Goal: Information Seeking & Learning: Find specific fact

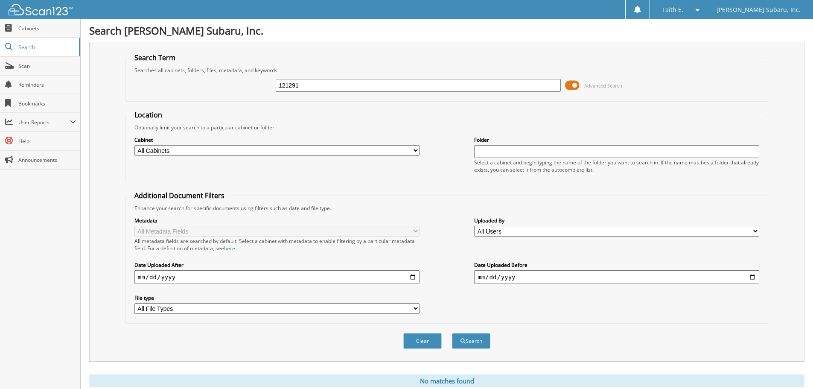
click at [297, 90] on input "121291" at bounding box center [418, 85] width 285 height 13
click at [452, 333] on button "Search" at bounding box center [471, 341] width 38 height 16
type input "510SA"
click at [345, 96] on div "510S Advanced Search" at bounding box center [447, 85] width 634 height 23
click at [338, 88] on input "510S" at bounding box center [418, 85] width 285 height 13
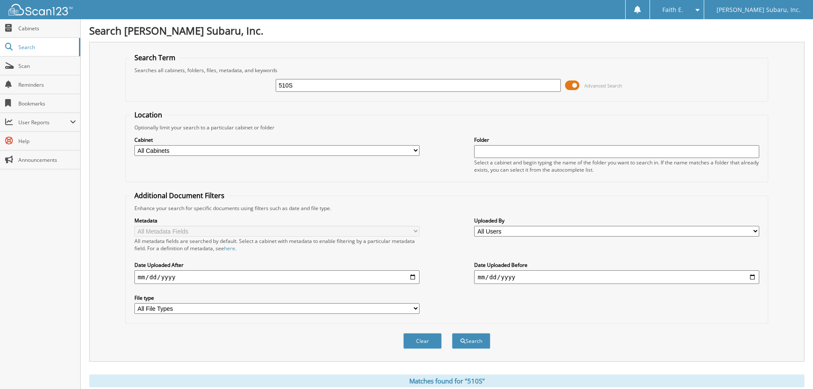
click at [338, 88] on input "510S" at bounding box center [418, 85] width 285 height 13
type input "DP2864"
click at [452, 333] on button "Search" at bounding box center [471, 341] width 38 height 16
click at [322, 86] on input "DP2864" at bounding box center [418, 85] width 285 height 13
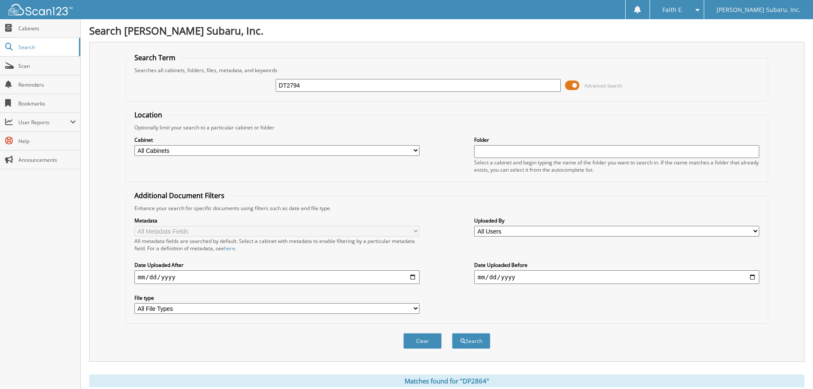
type input "DT2794"
click at [452, 333] on button "Search" at bounding box center [471, 341] width 38 height 16
click at [341, 87] on input "DT2794" at bounding box center [418, 85] width 285 height 13
type input "DT2812"
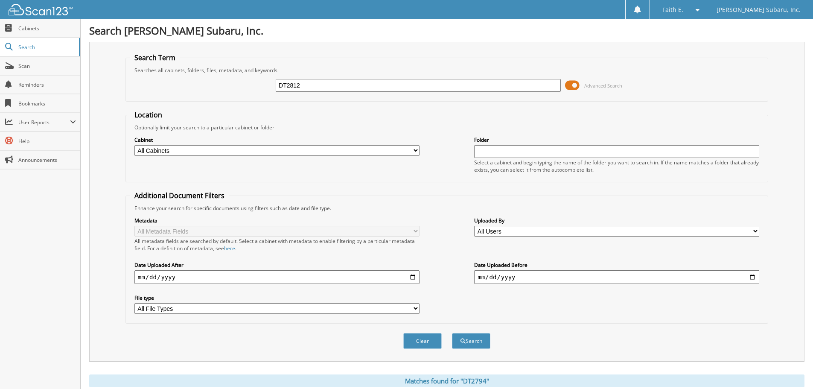
click at [452, 333] on button "Search" at bounding box center [471, 341] width 38 height 16
click at [315, 83] on input "DT2812" at bounding box center [418, 85] width 285 height 13
type input "DT2831"
click at [452, 333] on button "Search" at bounding box center [471, 341] width 38 height 16
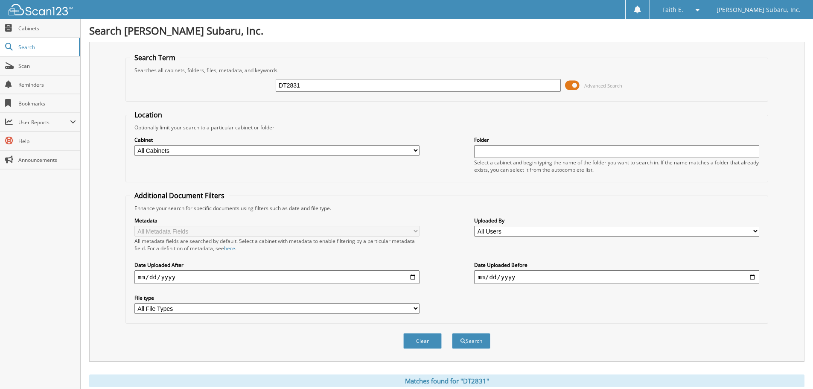
click at [333, 88] on input "DT2831" at bounding box center [418, 85] width 285 height 13
type input "DT2851"
click at [452, 333] on button "Search" at bounding box center [471, 341] width 38 height 16
click at [348, 85] on input "DT2851" at bounding box center [418, 85] width 285 height 13
type input "DT2853"
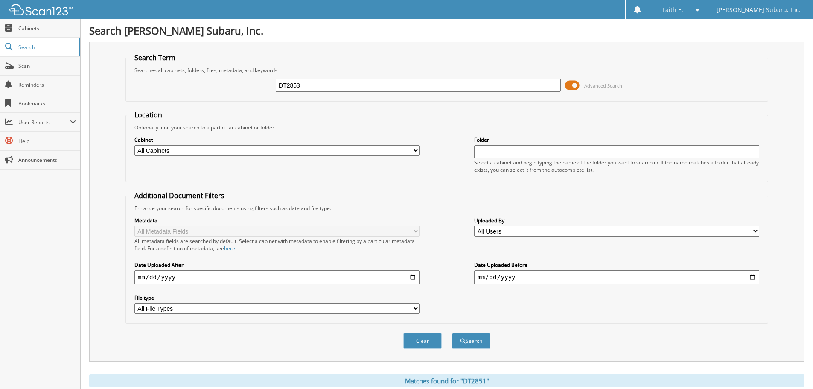
click at [452, 333] on button "Search" at bounding box center [471, 341] width 38 height 16
click at [330, 87] on input "DT2853" at bounding box center [418, 85] width 285 height 13
type input "DT2856"
click at [452, 333] on button "Search" at bounding box center [471, 341] width 38 height 16
click at [310, 81] on input "DT2856" at bounding box center [418, 85] width 285 height 13
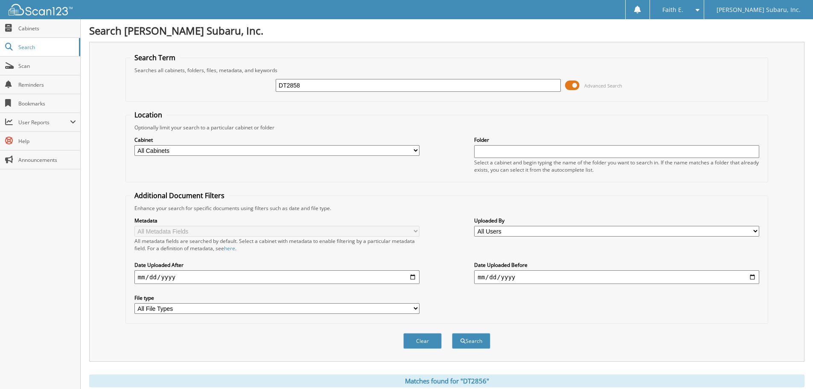
type input "DT2858"
click at [452, 333] on button "Search" at bounding box center [471, 341] width 38 height 16
click at [375, 88] on input "DT2858" at bounding box center [418, 85] width 285 height 13
type input "DT2860"
click at [452, 333] on button "Search" at bounding box center [471, 341] width 38 height 16
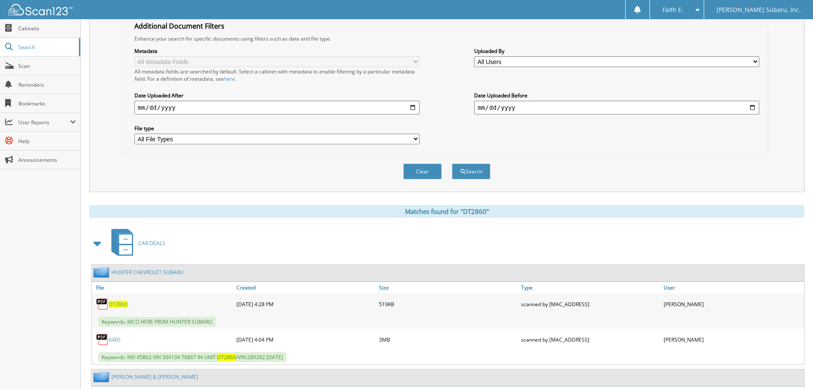
scroll to position [20, 0]
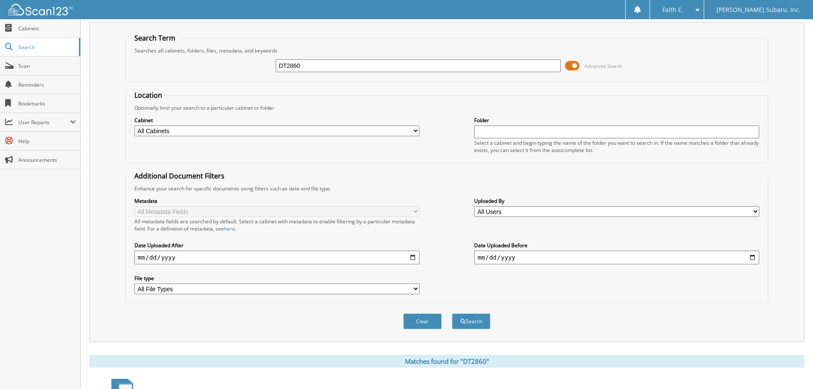
click at [346, 69] on input "DT2860" at bounding box center [418, 65] width 285 height 13
type input "DT2861"
click at [452, 313] on button "Search" at bounding box center [471, 321] width 38 height 16
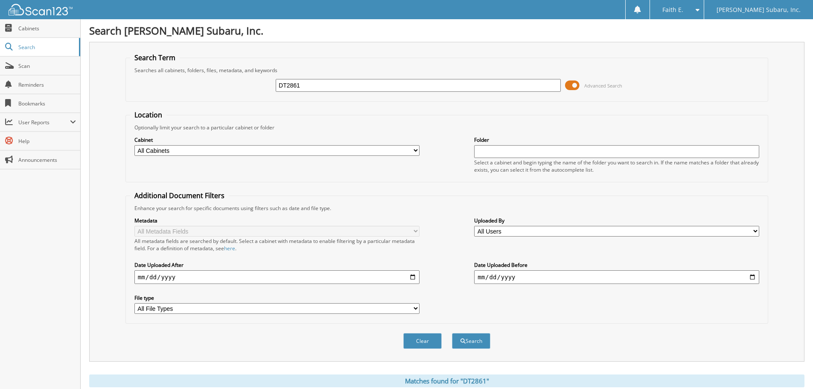
click at [302, 84] on input "DT2861" at bounding box center [418, 85] width 285 height 13
type input "484SA"
click at [452, 333] on button "Search" at bounding box center [471, 341] width 38 height 16
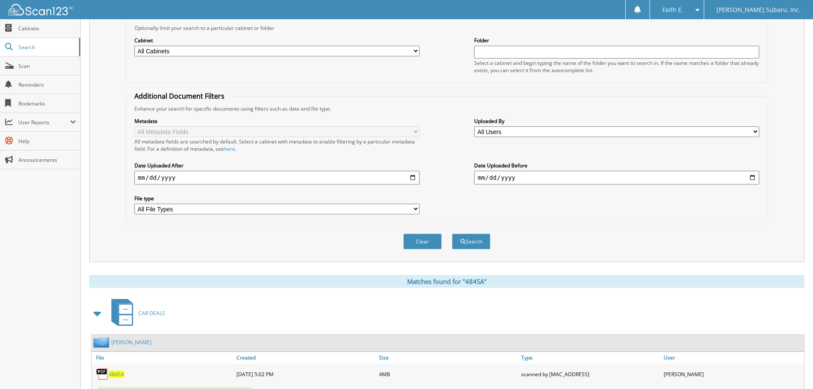
scroll to position [50, 0]
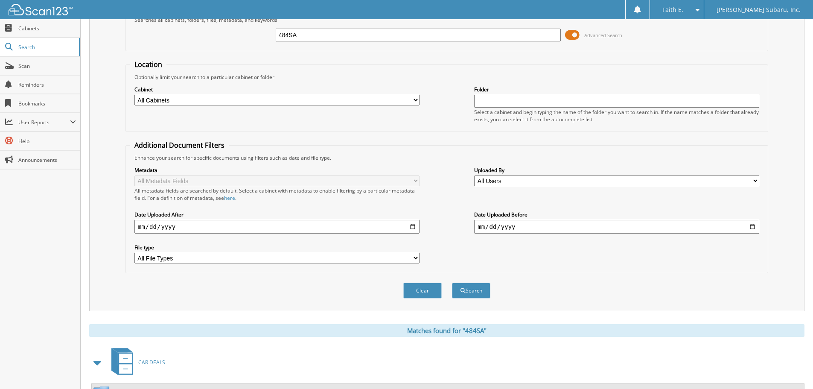
click at [307, 31] on input "484SA" at bounding box center [418, 35] width 285 height 13
type input "555SA"
click at [452, 283] on button "Search" at bounding box center [471, 291] width 38 height 16
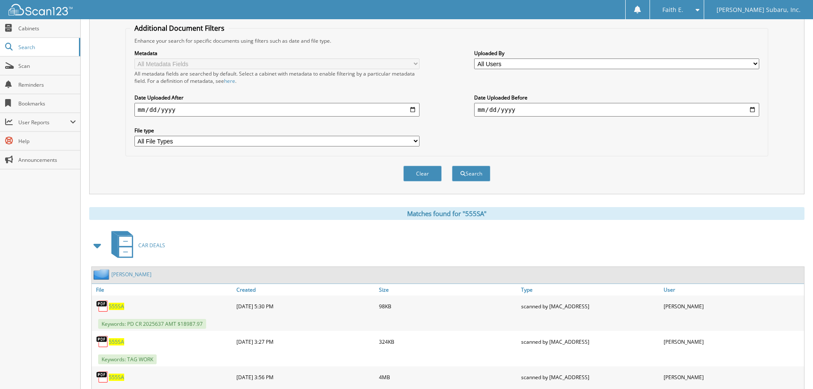
scroll to position [207, 0]
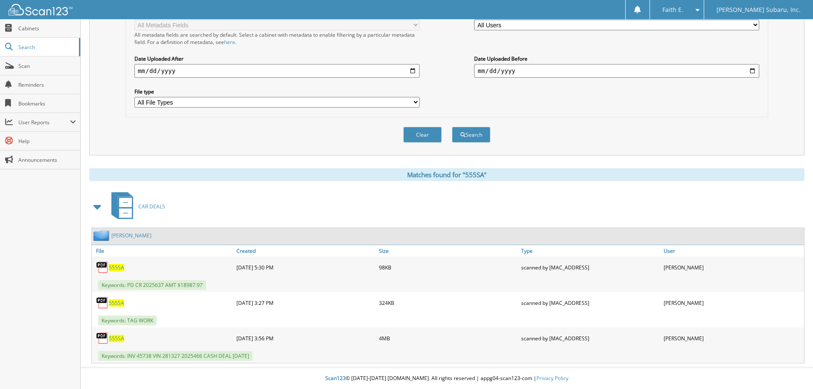
click at [297, 316] on div "Keywords: TAG WORK" at bounding box center [448, 320] width 713 height 14
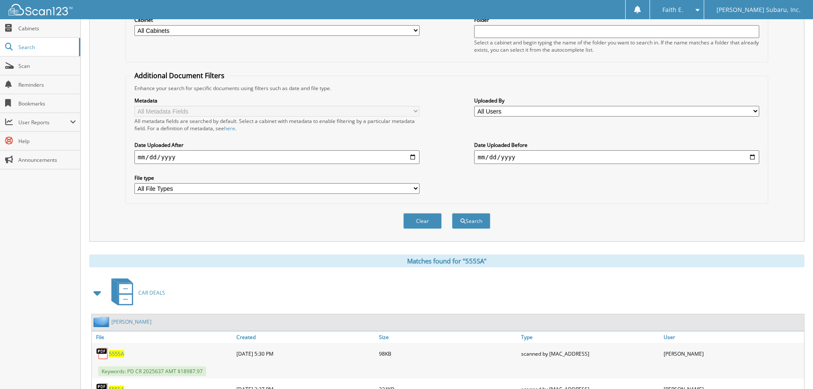
scroll to position [0, 0]
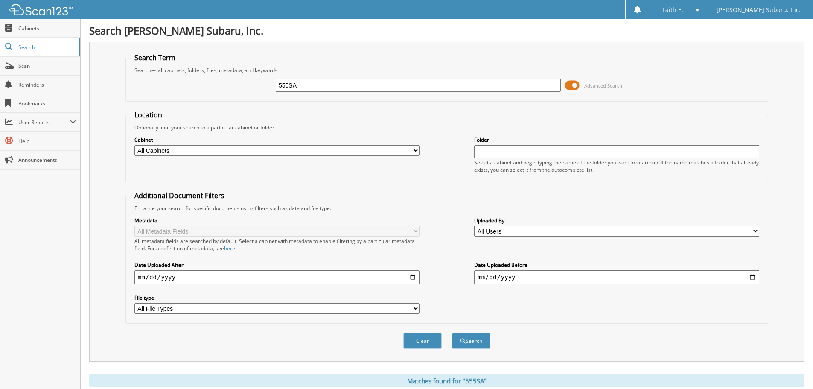
click at [304, 85] on input "555SA" at bounding box center [418, 85] width 285 height 13
type input "558SA"
click at [452, 333] on button "Search" at bounding box center [471, 341] width 38 height 16
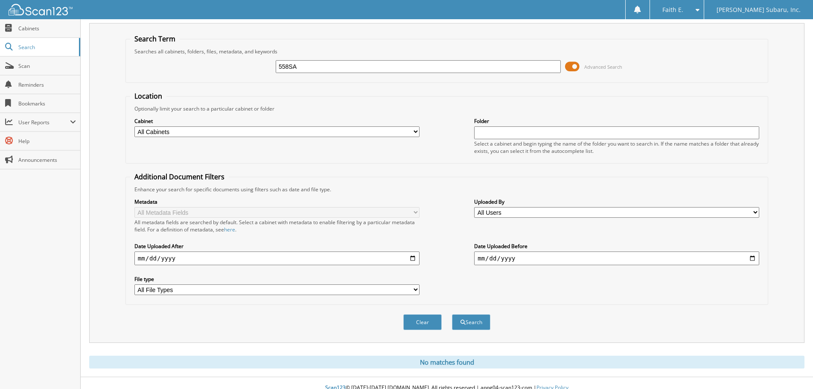
scroll to position [29, 0]
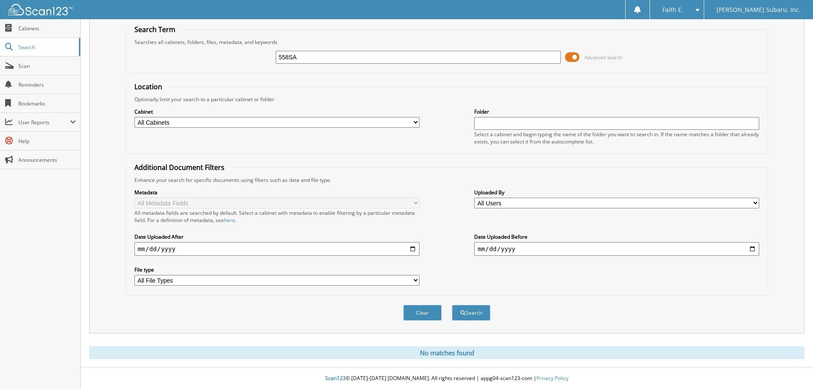
click at [328, 64] on div "558SA Advanced Search" at bounding box center [447, 57] width 634 height 23
click at [330, 53] on input "558SA" at bounding box center [418, 57] width 285 height 13
type input "558S"
click at [452, 305] on button "Search" at bounding box center [471, 313] width 38 height 16
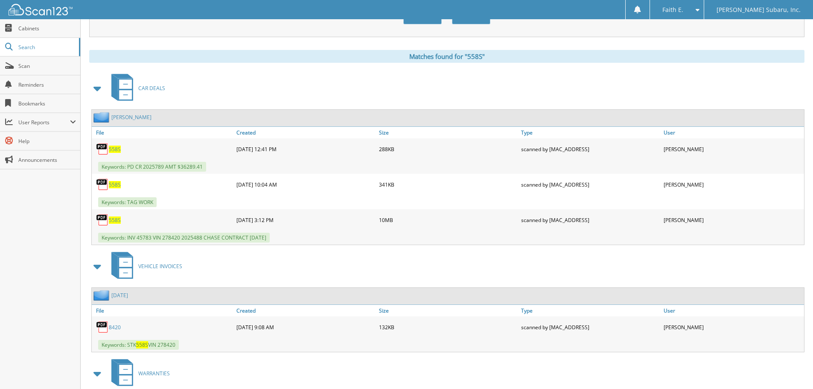
scroll to position [342, 0]
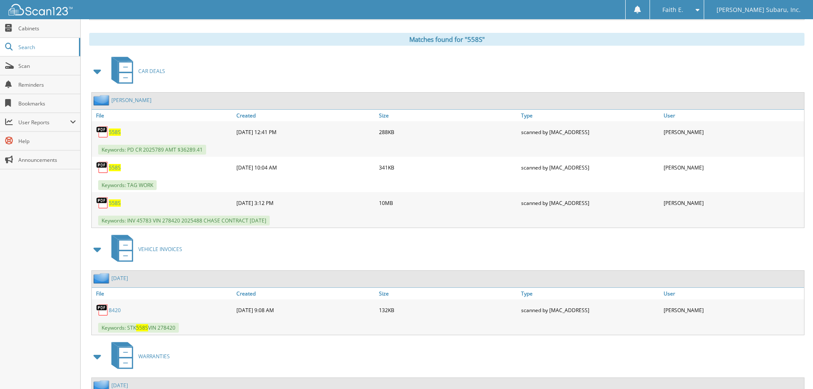
click at [125, 205] on div "558S" at bounding box center [163, 202] width 143 height 17
click at [112, 201] on span "558S" at bounding box center [115, 202] width 12 height 7
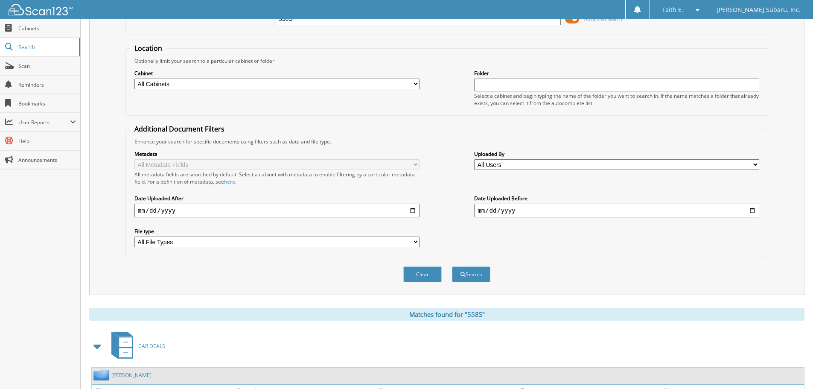
scroll to position [0, 0]
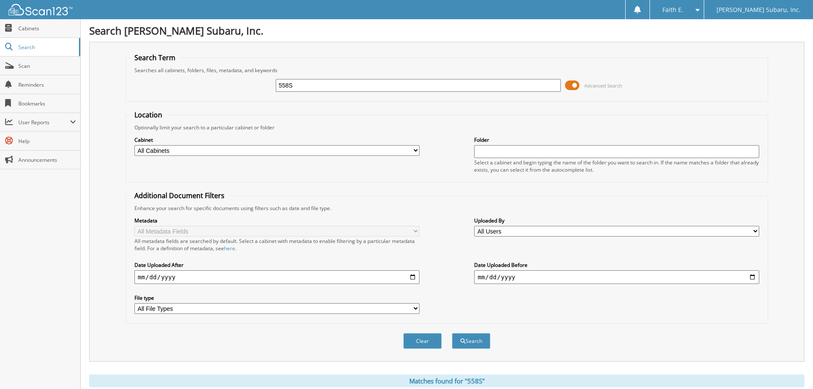
click at [322, 85] on input "558S" at bounding box center [418, 85] width 285 height 13
type input "598SA"
click at [452, 333] on button "Search" at bounding box center [471, 341] width 38 height 16
click at [329, 80] on input "598SA" at bounding box center [418, 85] width 285 height 13
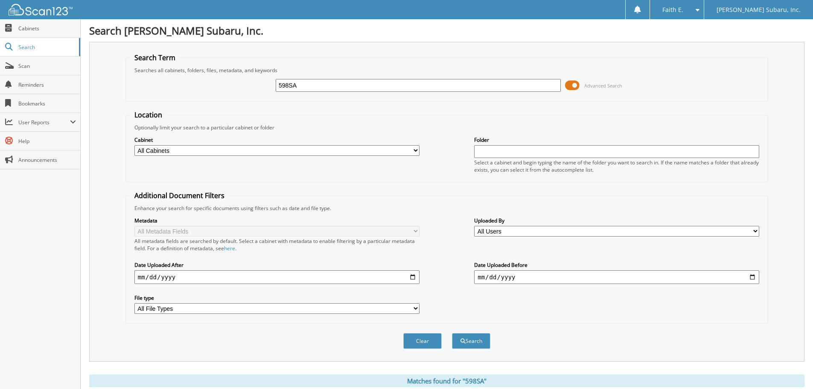
click at [329, 80] on input "598SA" at bounding box center [418, 85] width 285 height 13
type input "604SA"
click at [452, 333] on button "Search" at bounding box center [471, 341] width 38 height 16
click at [319, 90] on input "604SA" at bounding box center [418, 85] width 285 height 13
type input "604S"
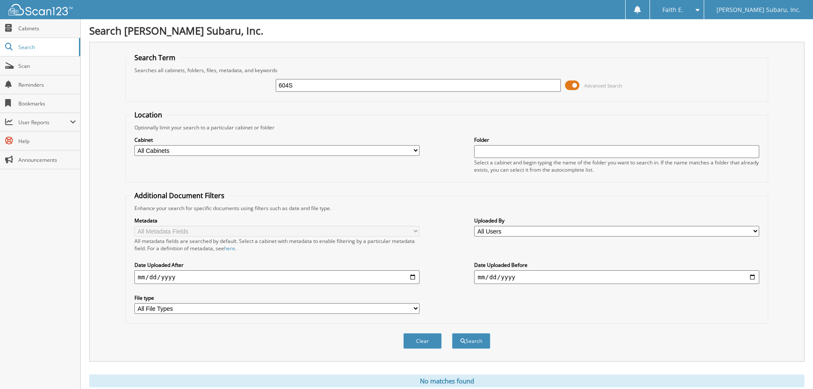
click at [452, 333] on button "Search" at bounding box center [471, 341] width 38 height 16
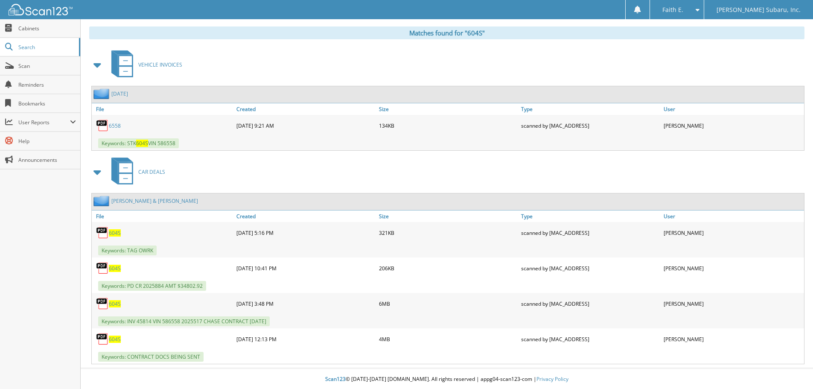
scroll to position [349, 0]
click at [114, 302] on span "604S" at bounding box center [115, 302] width 12 height 7
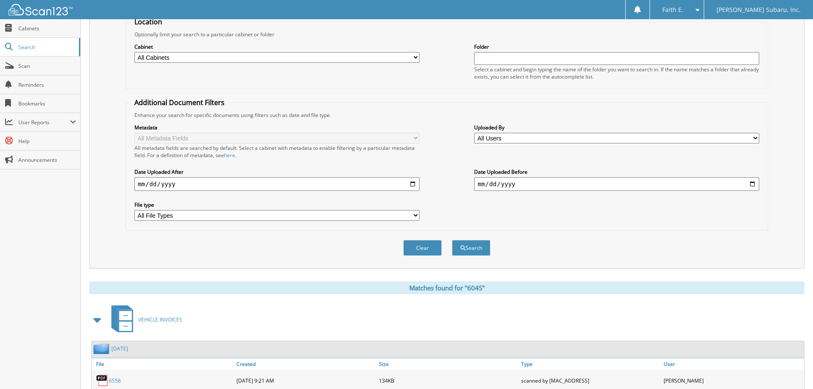
scroll to position [0, 0]
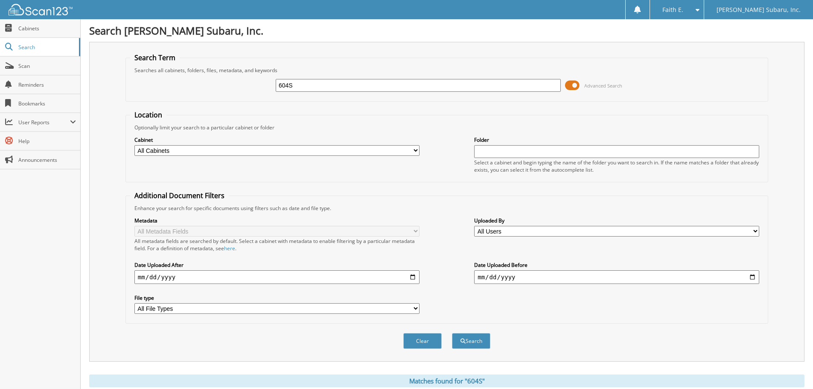
click at [346, 95] on div "604S Advanced Search" at bounding box center [447, 85] width 634 height 23
click at [346, 94] on div "604S Advanced Search" at bounding box center [447, 85] width 634 height 23
click at [346, 89] on input "604S" at bounding box center [418, 85] width 285 height 13
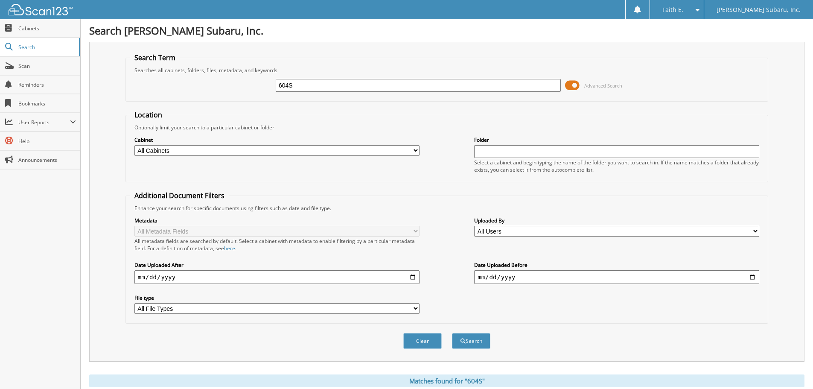
click at [346, 89] on input "604S" at bounding box center [418, 85] width 285 height 13
type input "DP2800B"
click at [452, 333] on button "Search" at bounding box center [471, 341] width 38 height 16
click at [348, 90] on input "DP2800B" at bounding box center [418, 85] width 285 height 13
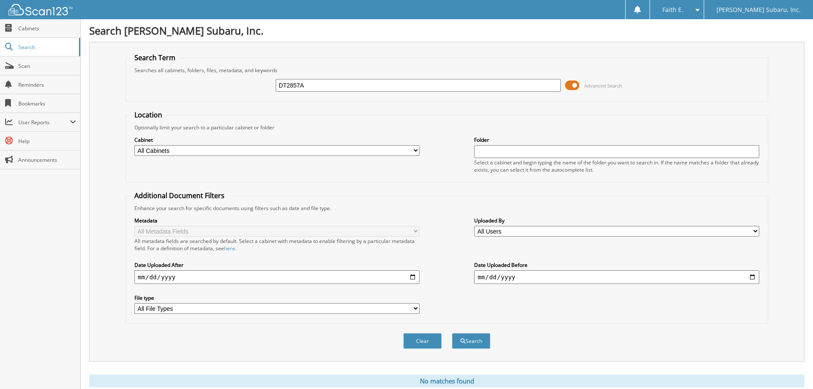
type input "DT2857A"
click at [452, 333] on button "Search" at bounding box center [471, 341] width 38 height 16
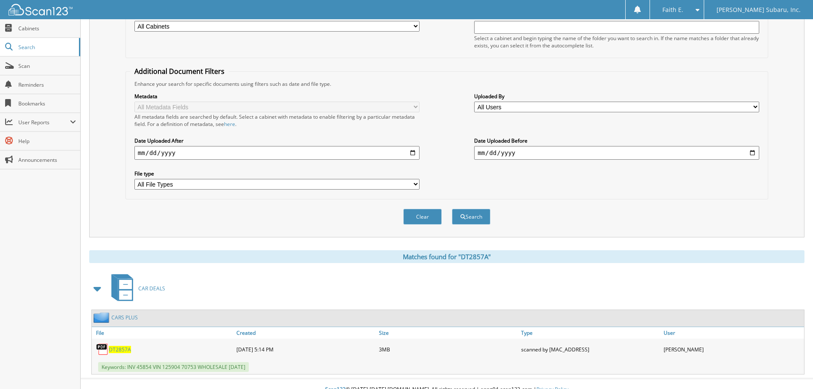
scroll to position [136, 0]
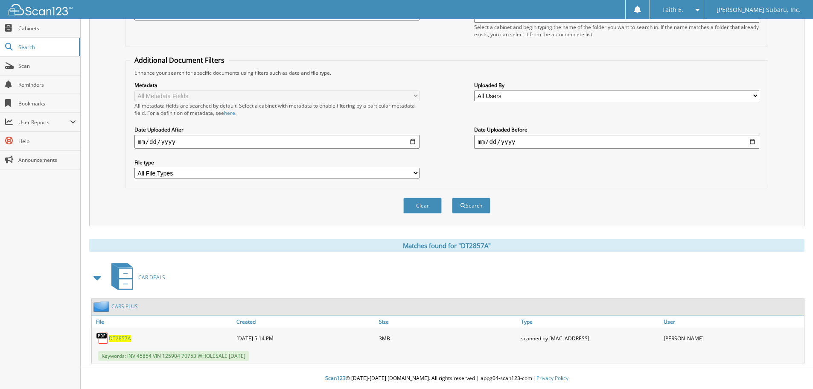
click at [121, 336] on span "DT2857A" at bounding box center [120, 338] width 22 height 7
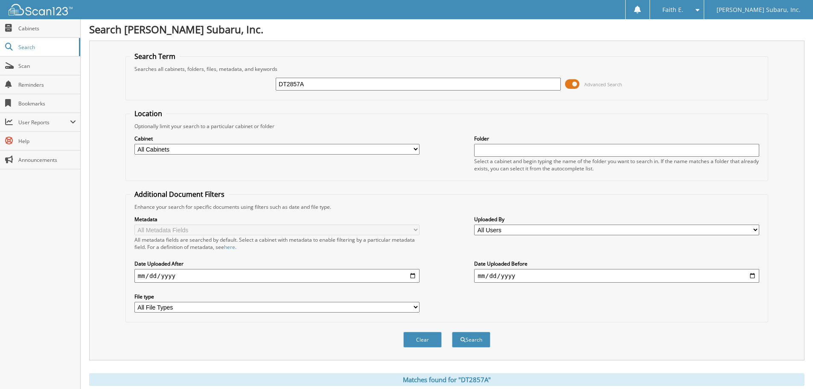
scroll to position [0, 0]
click at [335, 81] on input "DT2857A" at bounding box center [418, 85] width 285 height 13
type input "DT2840A"
click at [452, 333] on button "Search" at bounding box center [471, 341] width 38 height 16
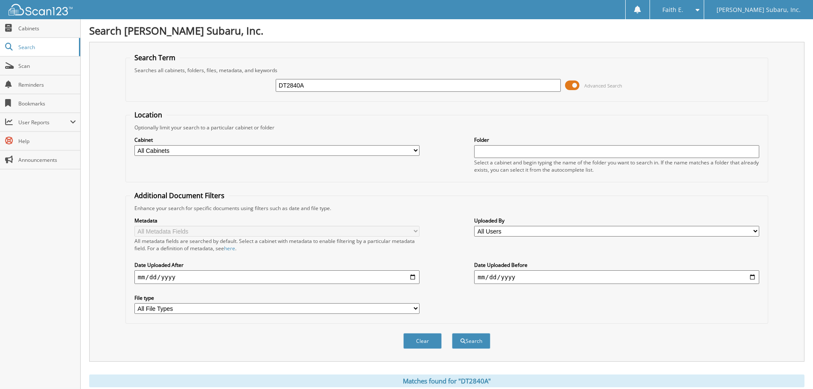
click at [320, 86] on input "DT2840A" at bounding box center [418, 85] width 285 height 13
type input "DT2786B"
click at [452, 333] on button "Search" at bounding box center [471, 341] width 38 height 16
click at [301, 89] on input "DT2786B" at bounding box center [418, 85] width 285 height 13
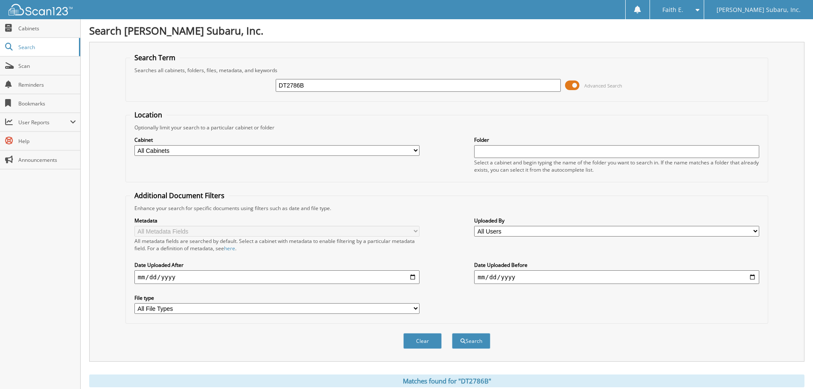
click at [301, 88] on input "DT2786B" at bounding box center [418, 85] width 285 height 13
click at [307, 86] on input "DT2786B" at bounding box center [418, 85] width 285 height 13
type input "DT2732B"
click at [452, 333] on button "Search" at bounding box center [471, 341] width 38 height 16
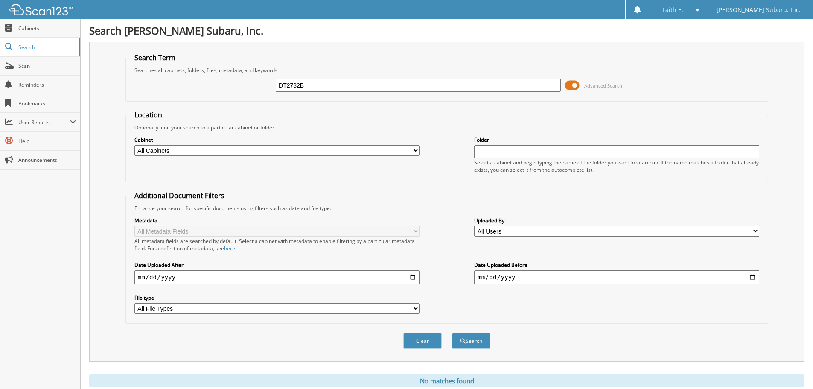
click at [321, 83] on input "DT2732B" at bounding box center [418, 85] width 285 height 13
type input "DT2732A"
click at [452, 333] on button "Search" at bounding box center [471, 341] width 38 height 16
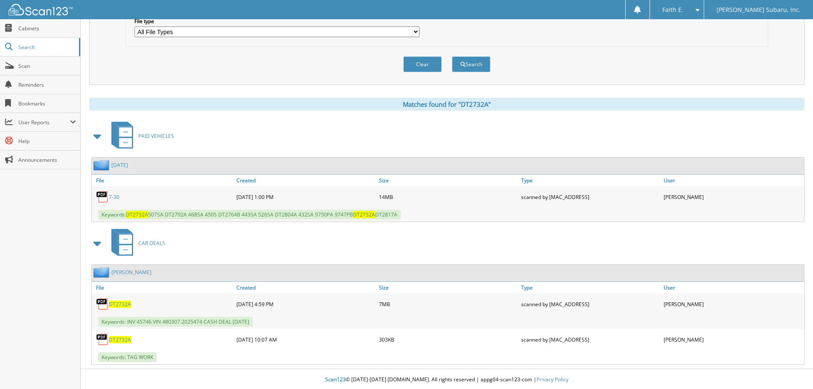
scroll to position [278, 0]
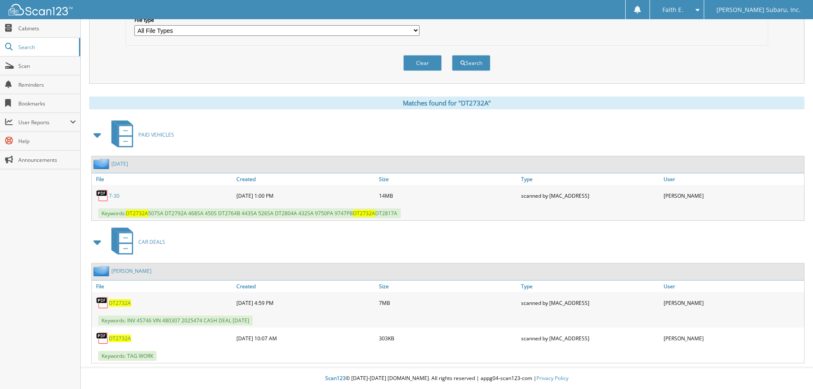
click at [114, 301] on span "DT2732A" at bounding box center [120, 302] width 22 height 7
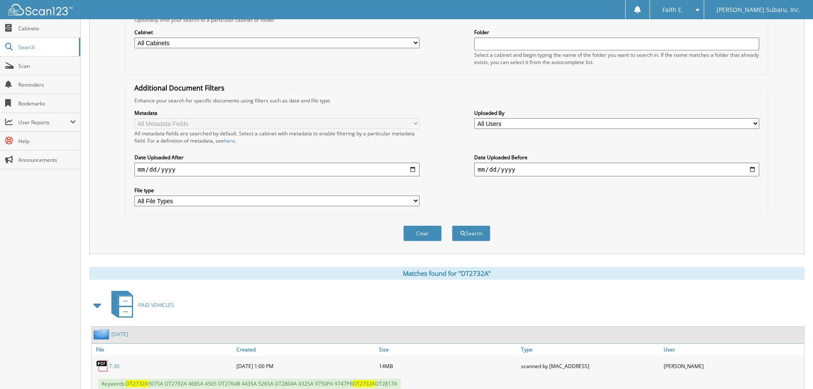
scroll to position [0, 0]
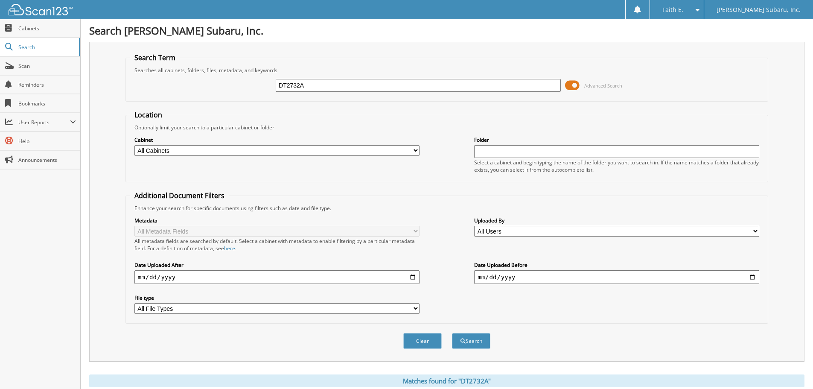
click at [348, 83] on input "DT2732A" at bounding box center [418, 85] width 285 height 13
type input "DT2710B"
click at [452, 333] on button "Search" at bounding box center [471, 341] width 38 height 16
click at [320, 80] on input "DT2710B" at bounding box center [418, 85] width 285 height 13
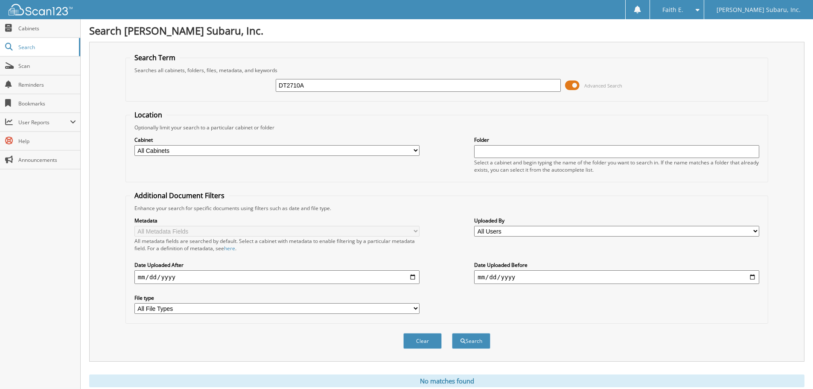
type input "DT2710A"
click at [452, 333] on button "Search" at bounding box center [471, 341] width 38 height 16
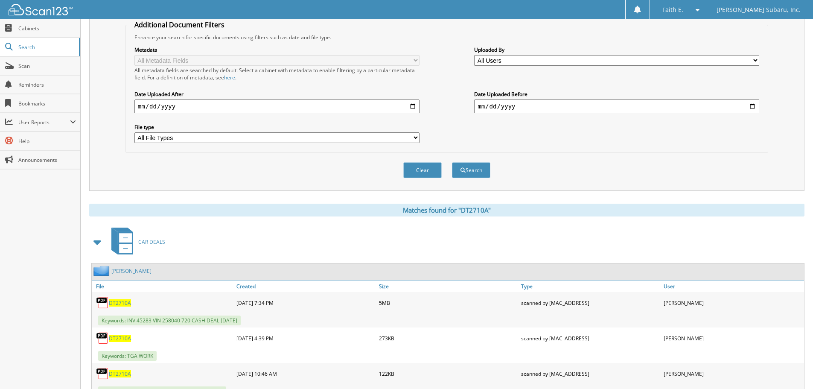
scroll to position [207, 0]
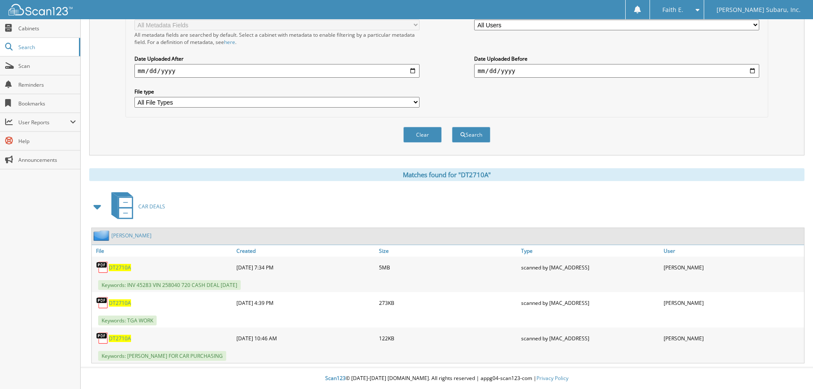
click at [120, 264] on span "DT2710A" at bounding box center [120, 267] width 22 height 7
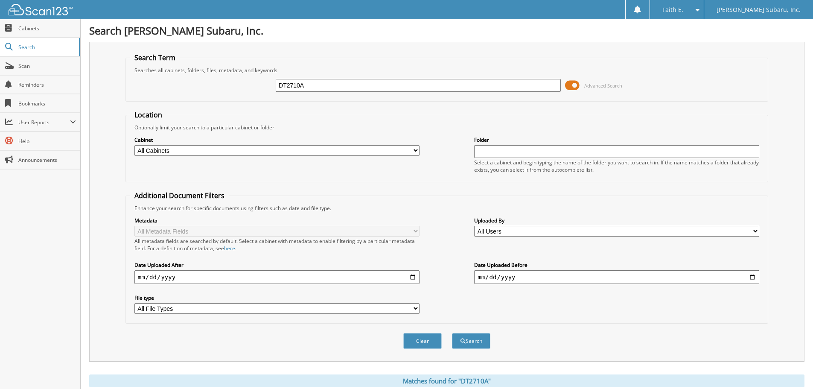
click at [334, 91] on input "DT2710A" at bounding box center [418, 85] width 285 height 13
type input "DT2680A"
click at [452, 333] on button "Search" at bounding box center [471, 341] width 38 height 16
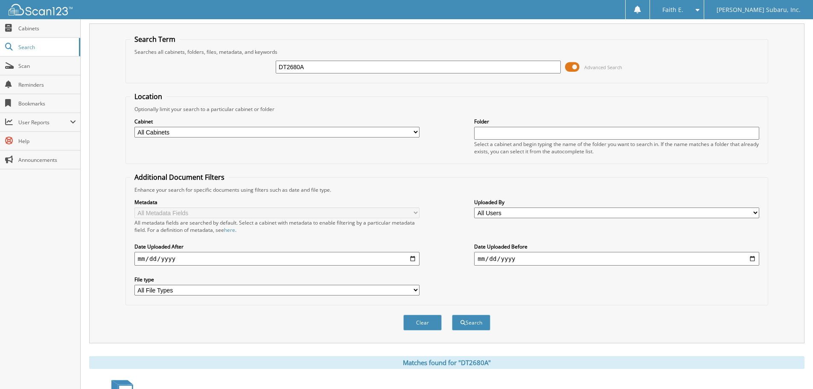
scroll to position [14, 0]
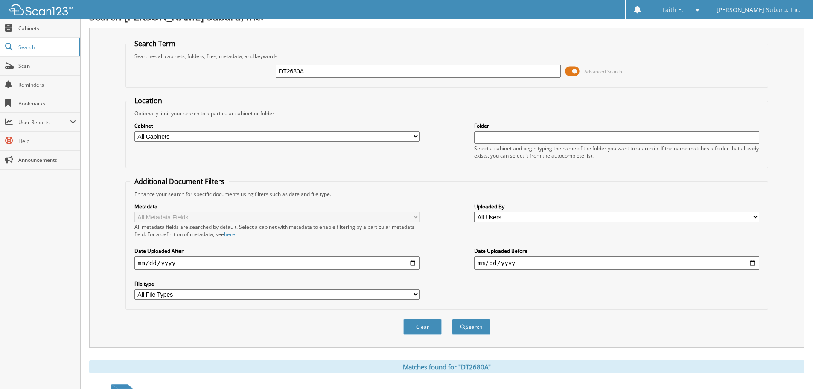
click at [317, 74] on input "DT2680A" at bounding box center [418, 71] width 285 height 13
type input "DT2680"
click at [452, 319] on button "Search" at bounding box center [471, 327] width 38 height 16
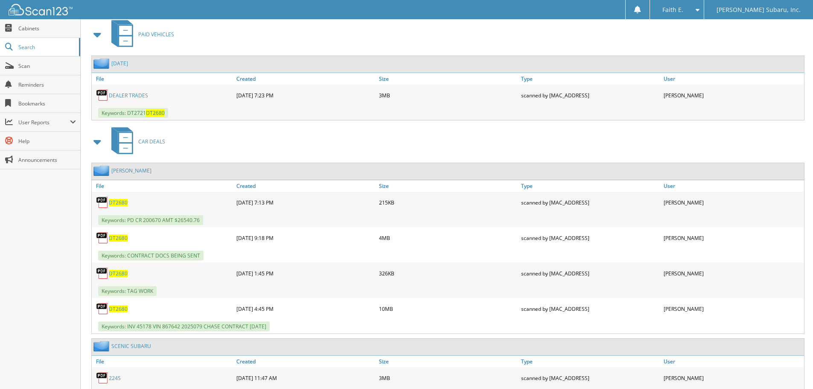
scroll to position [427, 0]
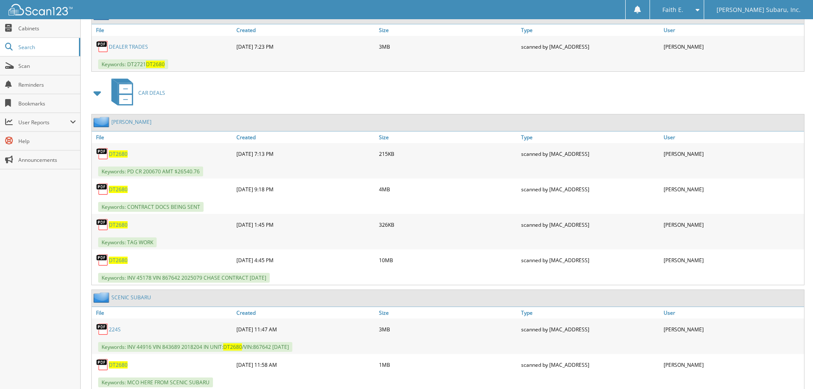
click at [116, 261] on span "DT2680" at bounding box center [118, 260] width 19 height 7
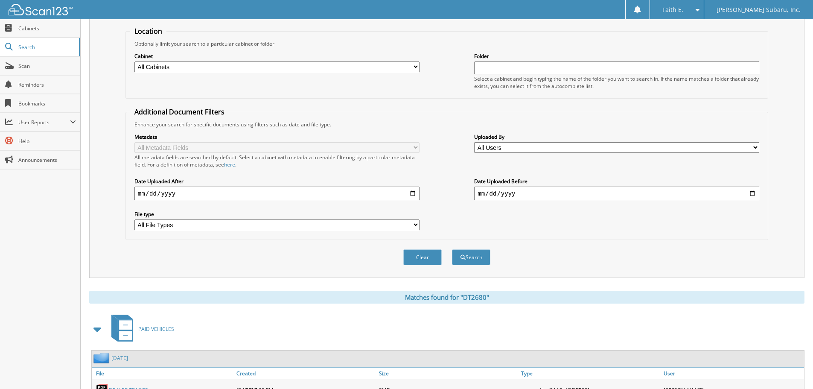
scroll to position [0, 0]
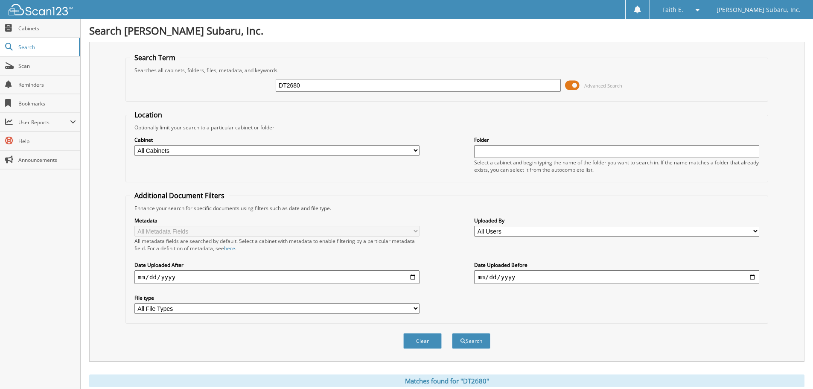
click at [385, 83] on input "DT2680" at bounding box center [418, 85] width 285 height 13
type input "DP2800B"
click at [452, 333] on button "Search" at bounding box center [471, 341] width 38 height 16
click at [325, 87] on input "DP2800B" at bounding box center [418, 85] width 285 height 13
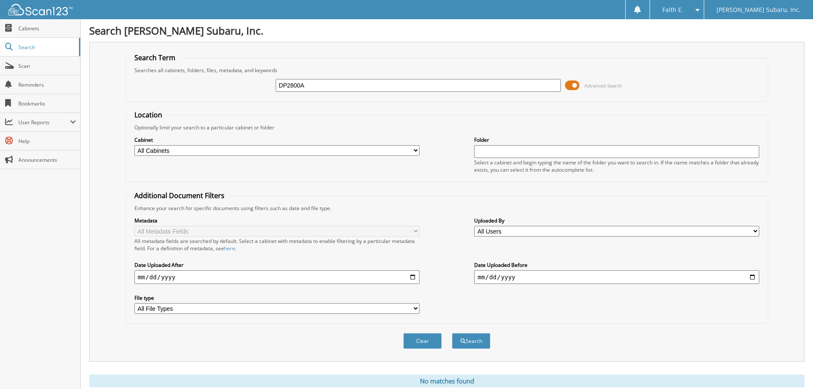
type input "DP2800A"
click at [452, 333] on button "Search" at bounding box center [471, 341] width 38 height 16
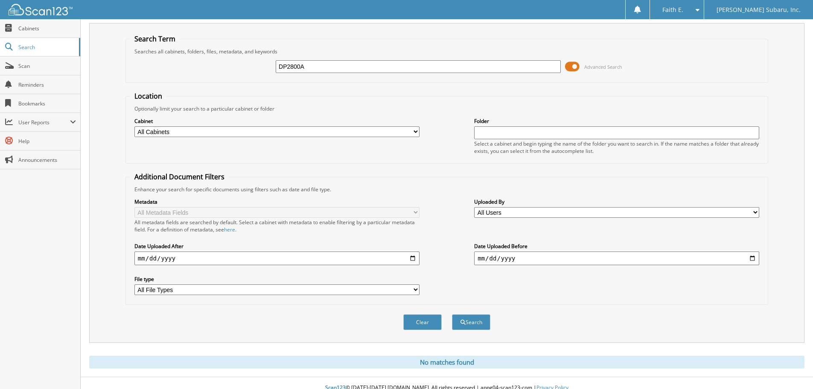
scroll to position [29, 0]
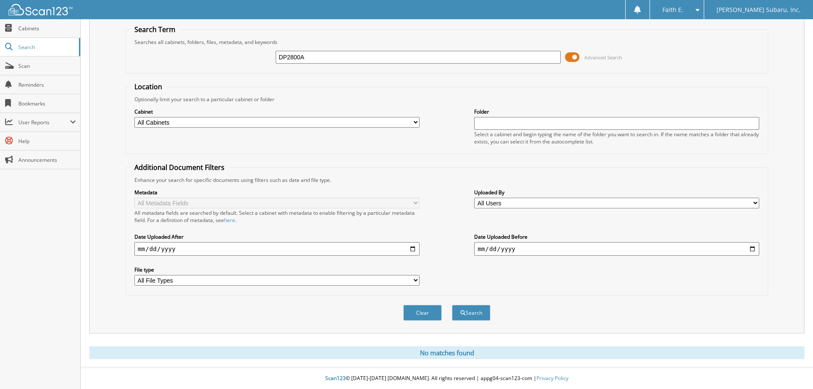
click at [318, 54] on input "DP2800A" at bounding box center [418, 57] width 285 height 13
type input "DP2800"
click at [452, 305] on button "Search" at bounding box center [471, 313] width 38 height 16
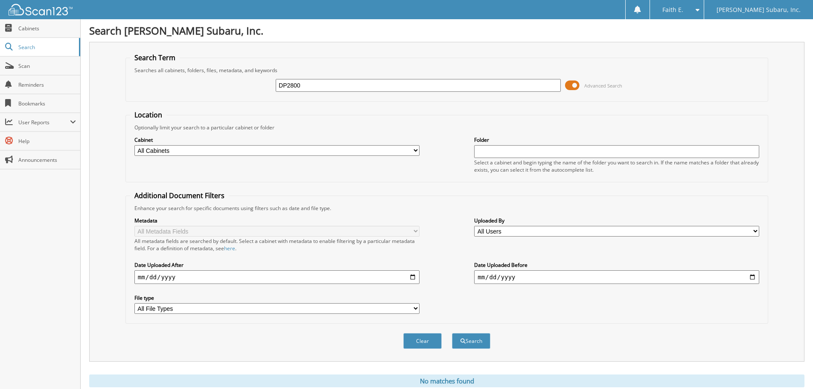
click at [316, 91] on input "DP2800" at bounding box center [418, 85] width 285 height 13
type input "266SA"
click at [452, 333] on button "Search" at bounding box center [471, 341] width 38 height 16
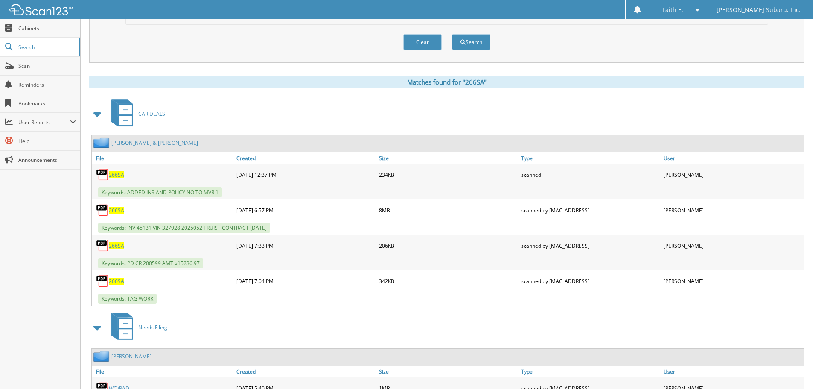
scroll to position [43, 0]
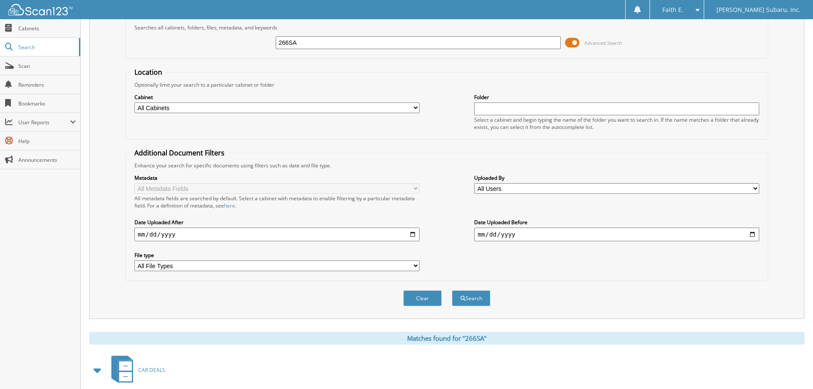
click at [351, 51] on div "266SA Advanced Search" at bounding box center [447, 42] width 634 height 23
click at [351, 45] on input "266SA" at bounding box center [418, 42] width 285 height 13
type input "441SA"
click at [452, 290] on button "Search" at bounding box center [471, 298] width 38 height 16
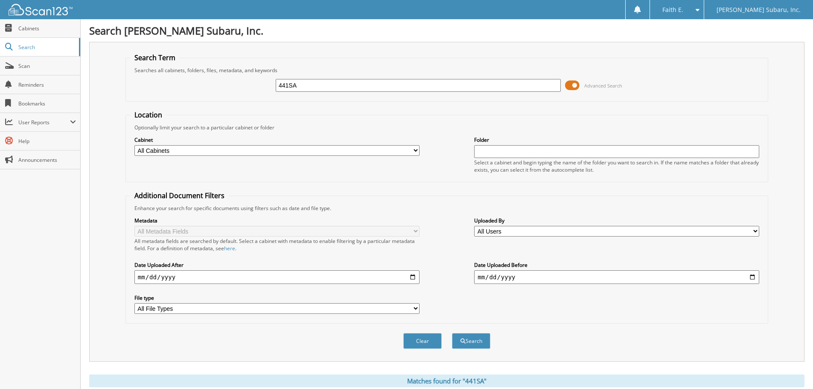
click at [387, 87] on input "441SA" at bounding box center [418, 85] width 285 height 13
type input "476SA"
click at [452, 333] on button "Search" at bounding box center [471, 341] width 38 height 16
click at [354, 94] on div "476SA Advanced Search" at bounding box center [447, 85] width 634 height 23
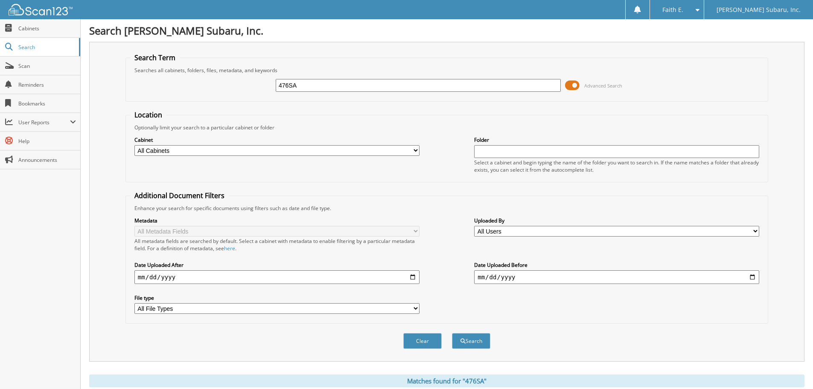
click at [354, 94] on div "476SA Advanced Search" at bounding box center [447, 85] width 634 height 23
click at [354, 88] on input "476SA" at bounding box center [418, 85] width 285 height 13
type input "562SA"
click at [452, 333] on button "Search" at bounding box center [471, 341] width 38 height 16
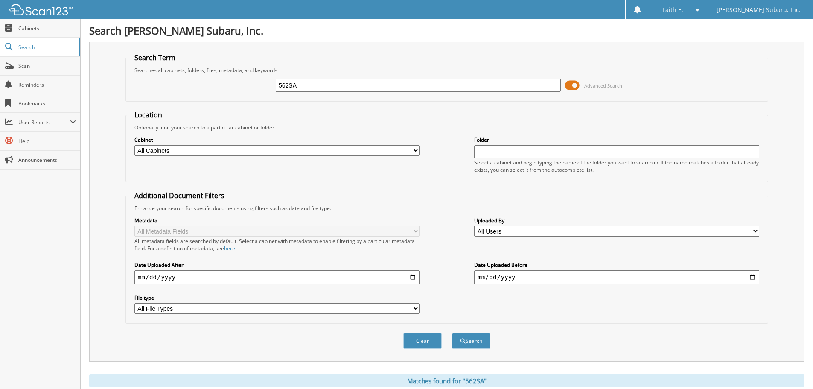
click at [320, 78] on div "562SA" at bounding box center [418, 85] width 285 height 15
click at [320, 88] on input "562SA" at bounding box center [418, 85] width 285 height 13
type input "9746A"
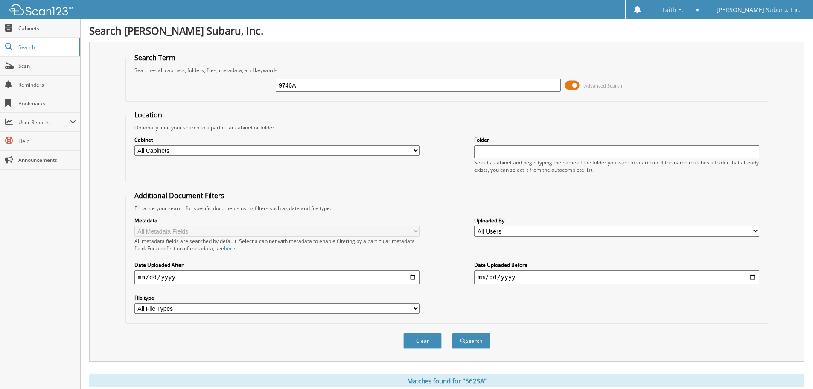
click at [452, 333] on button "Search" at bounding box center [471, 341] width 38 height 16
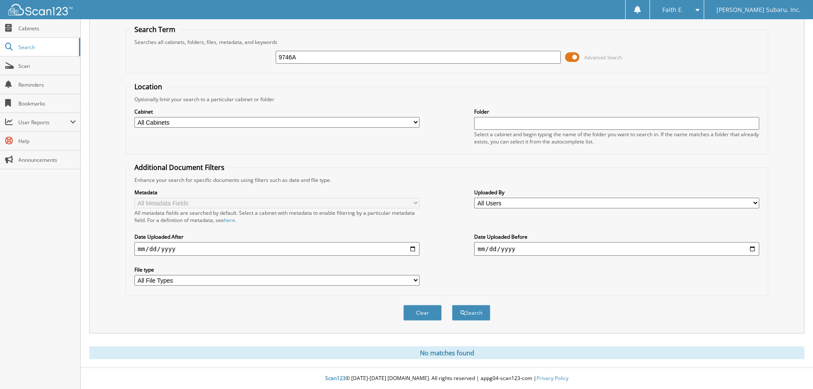
click at [305, 61] on input "9746A" at bounding box center [418, 57] width 285 height 13
type input "9746PA"
click at [452, 305] on button "Search" at bounding box center [471, 313] width 38 height 16
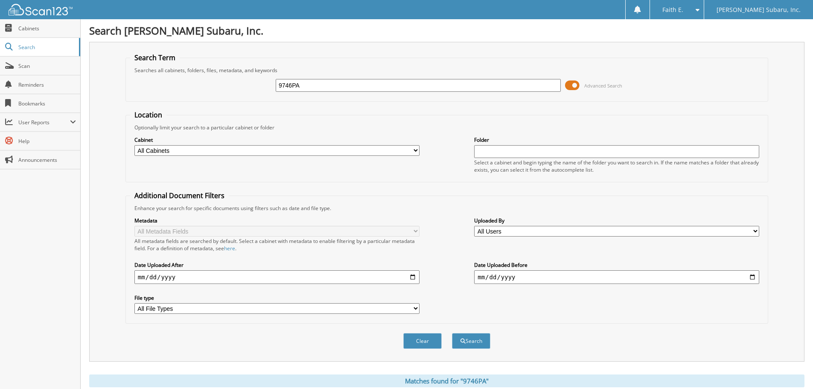
click at [309, 88] on input "9746PA" at bounding box center [418, 85] width 285 height 13
type input "DT2710B"
click at [452, 333] on button "Search" at bounding box center [471, 341] width 38 height 16
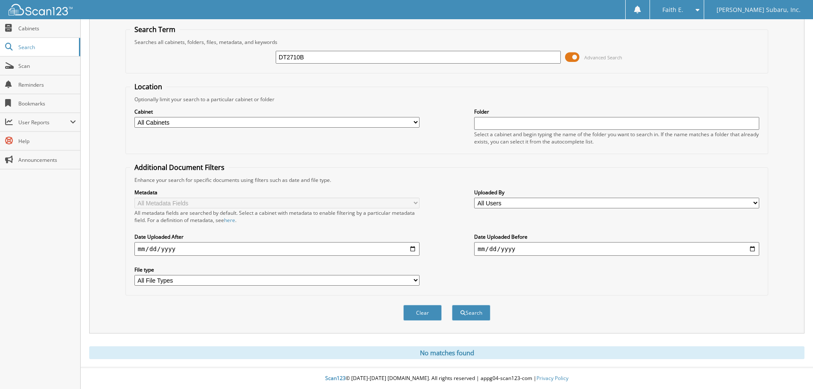
click at [345, 55] on input "DT2710B" at bounding box center [418, 57] width 285 height 13
type input "DT2710A"
click at [452, 305] on button "Search" at bounding box center [471, 313] width 38 height 16
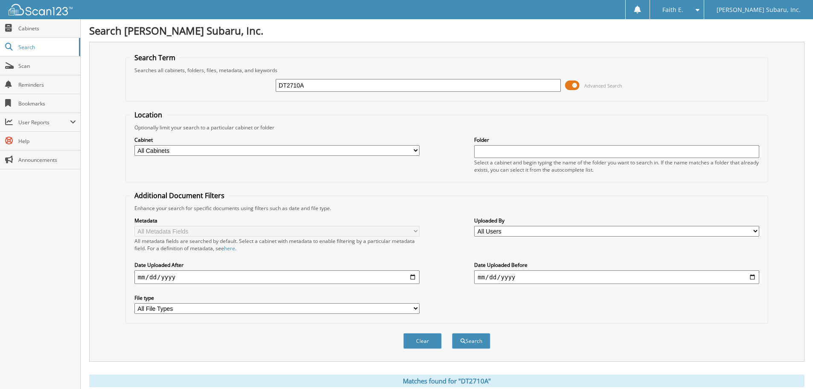
click at [349, 86] on input "DT2710A" at bounding box center [418, 85] width 285 height 13
type input "DT2738A"
click at [452, 333] on button "Search" at bounding box center [471, 341] width 38 height 16
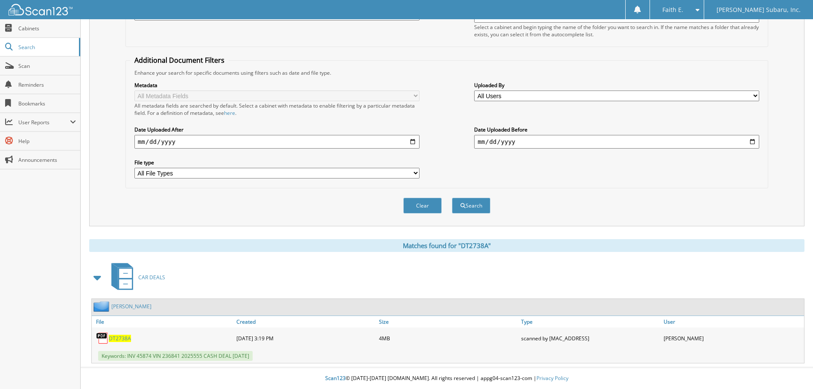
click at [123, 339] on span "DT2738A" at bounding box center [120, 338] width 22 height 7
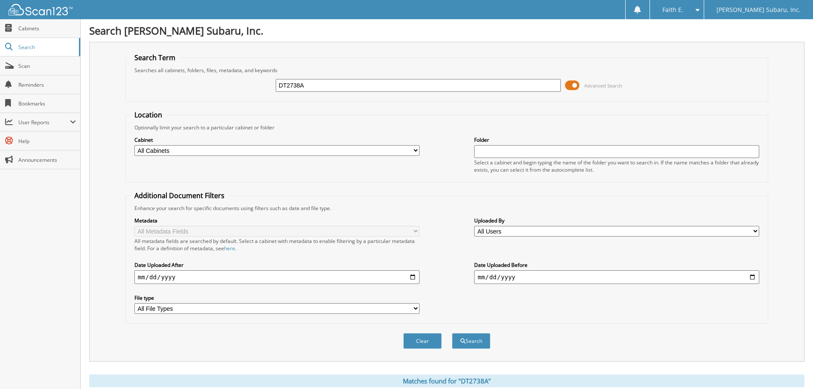
click at [338, 83] on input "DT2738A" at bounding box center [418, 85] width 285 height 13
type input "DT2755B"
click at [452, 333] on button "Search" at bounding box center [471, 341] width 38 height 16
click at [382, 84] on input "DT2755B" at bounding box center [418, 85] width 285 height 13
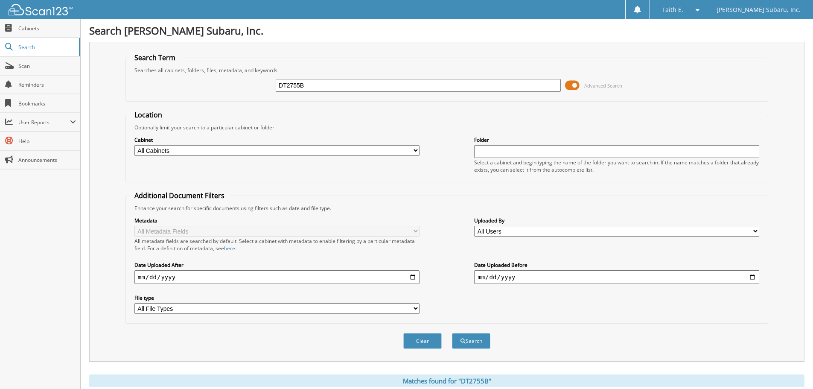
click at [382, 84] on input "DT2755B" at bounding box center [418, 85] width 285 height 13
type input "DT2806A"
click at [452, 333] on button "Search" at bounding box center [471, 341] width 38 height 16
click at [340, 86] on input "DT2806A" at bounding box center [418, 85] width 285 height 13
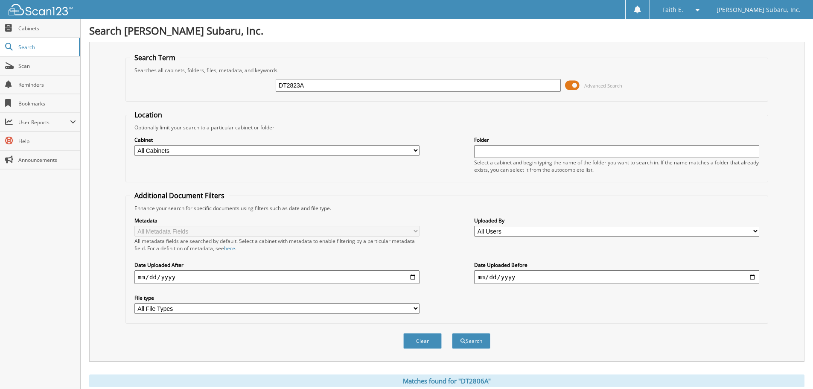
type input "DT2823A"
click at [452, 333] on button "Search" at bounding box center [471, 341] width 38 height 16
click at [315, 93] on div "DT2823A Advanced Search" at bounding box center [447, 85] width 634 height 23
click at [318, 89] on input "DT2823A" at bounding box center [418, 85] width 285 height 13
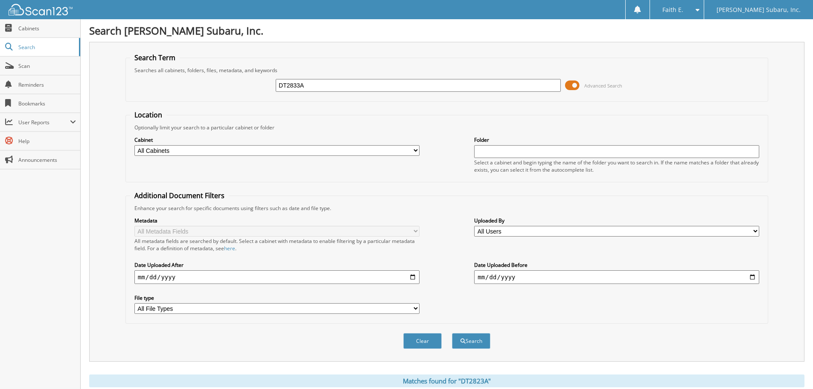
type input "DT2833A"
click at [452, 333] on button "Search" at bounding box center [471, 341] width 38 height 16
click at [311, 82] on input "DT2833A" at bounding box center [418, 85] width 285 height 13
type input "DT2851A"
click at [452, 333] on button "Search" at bounding box center [471, 341] width 38 height 16
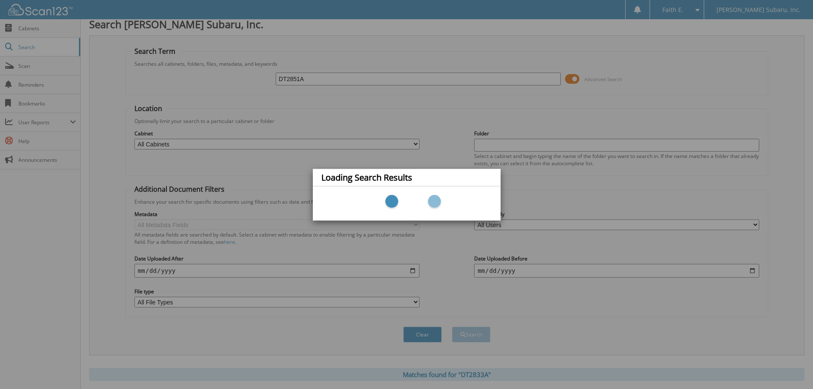
scroll to position [76, 0]
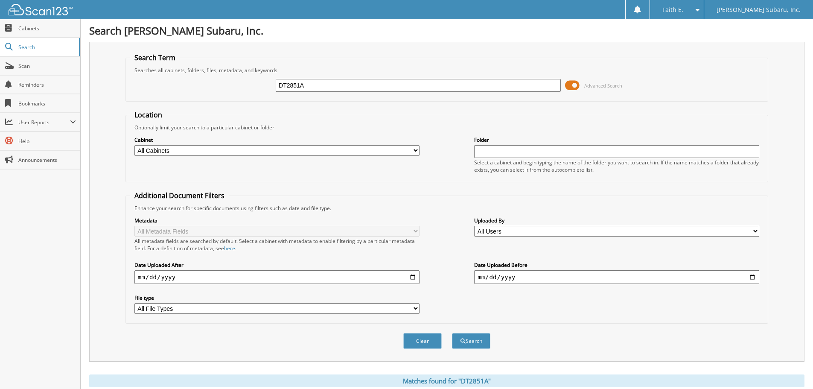
click at [341, 95] on div "DT2851A Advanced Search" at bounding box center [447, 85] width 634 height 23
click at [341, 83] on input "DT2851A" at bounding box center [418, 85] width 285 height 13
type input "DT2851B"
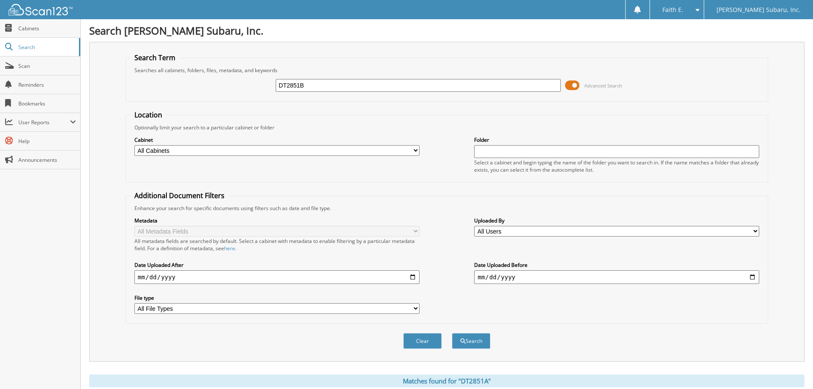
click at [452, 333] on button "Search" at bounding box center [471, 341] width 38 height 16
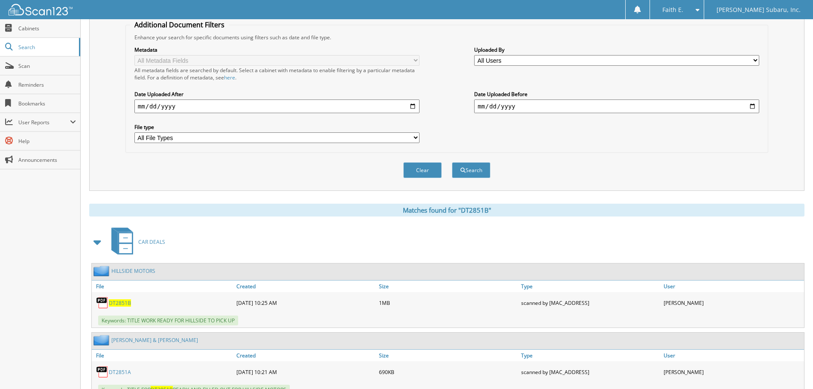
scroll to position [205, 0]
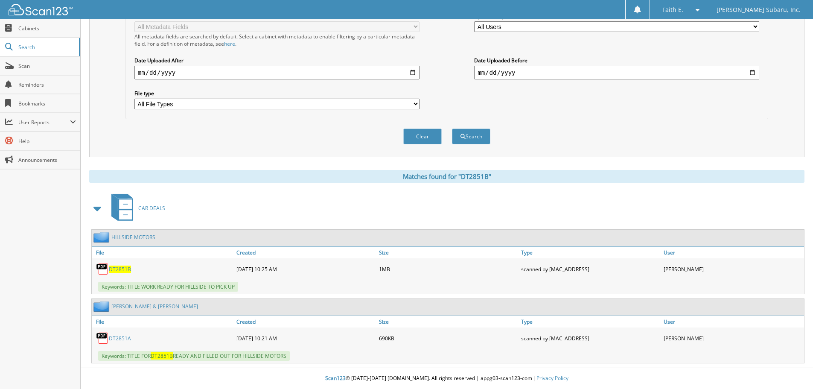
click at [41, 15] on img at bounding box center [41, 10] width 64 height 12
